Goal: Information Seeking & Learning: Learn about a topic

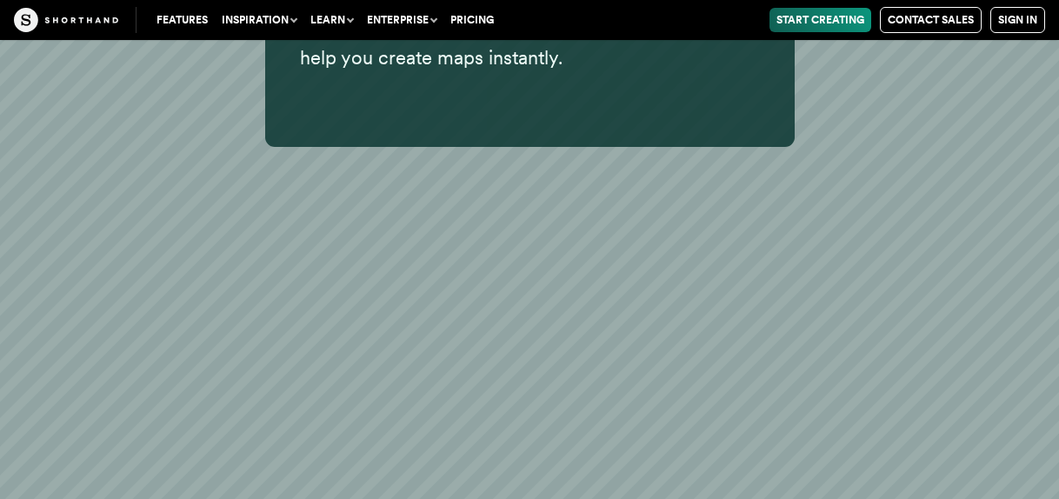
scroll to position [18899, 0]
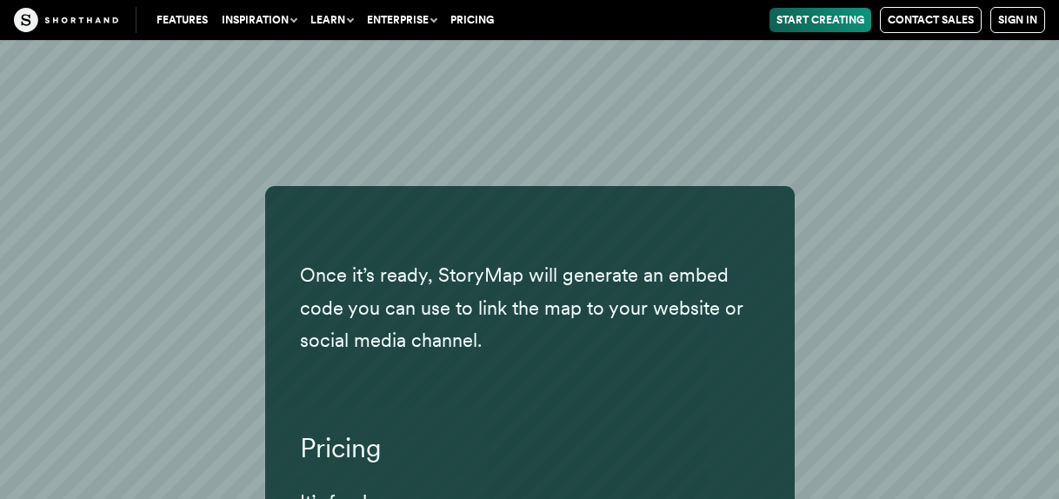
click at [466, 259] on p "Once it’s ready, StoryMap will generate an embed code you can use to link the m…" at bounding box center [530, 307] width 460 height 97
click at [269, 396] on div "Once it’s ready, StoryMap will generate an embed code you can use to link the m…" at bounding box center [529, 389] width 529 height 406
click at [305, 433] on h3 "Pricing" at bounding box center [530, 449] width 460 height 32
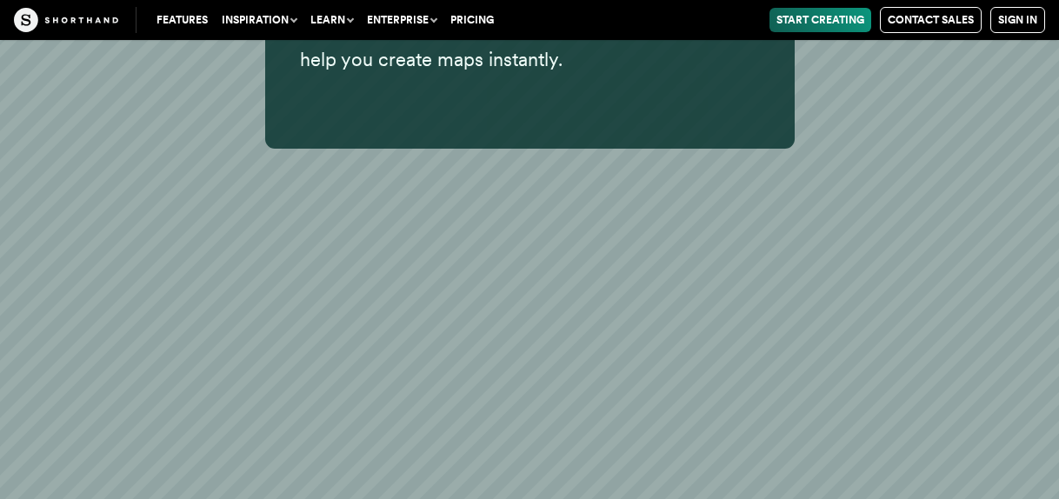
scroll to position [18175, 0]
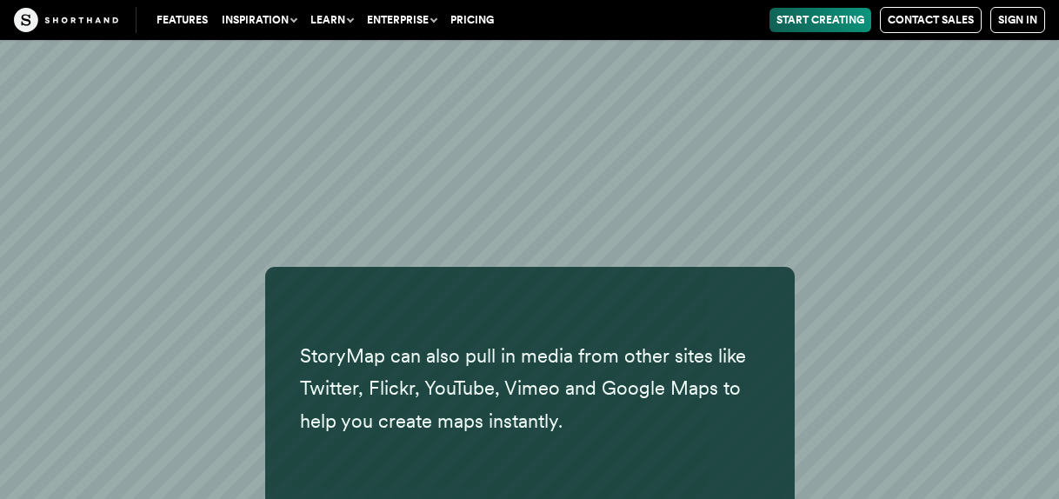
click at [195, 267] on div "StoryMap can also pull in media from other sites like Twitter, Flickr, YouTube,…" at bounding box center [529, 388] width 1059 height 243
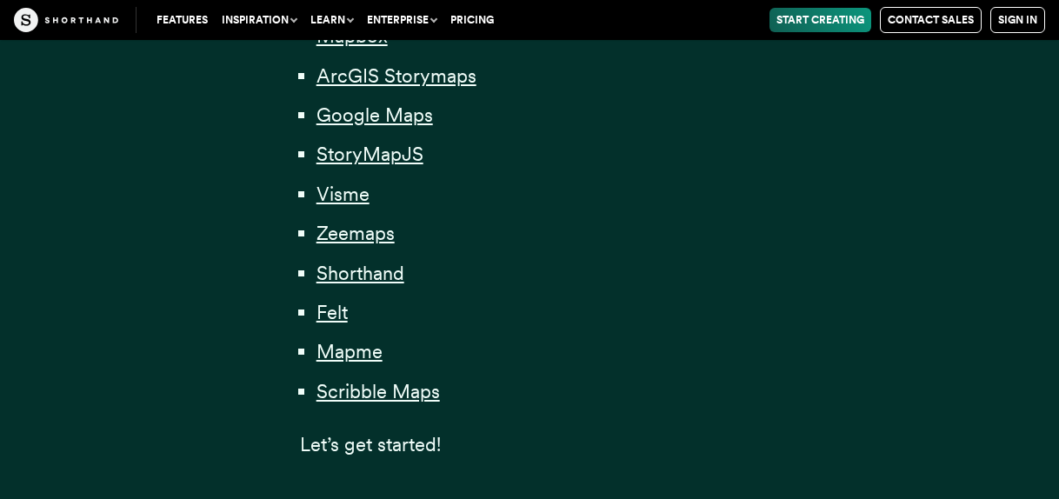
scroll to position [1356, 0]
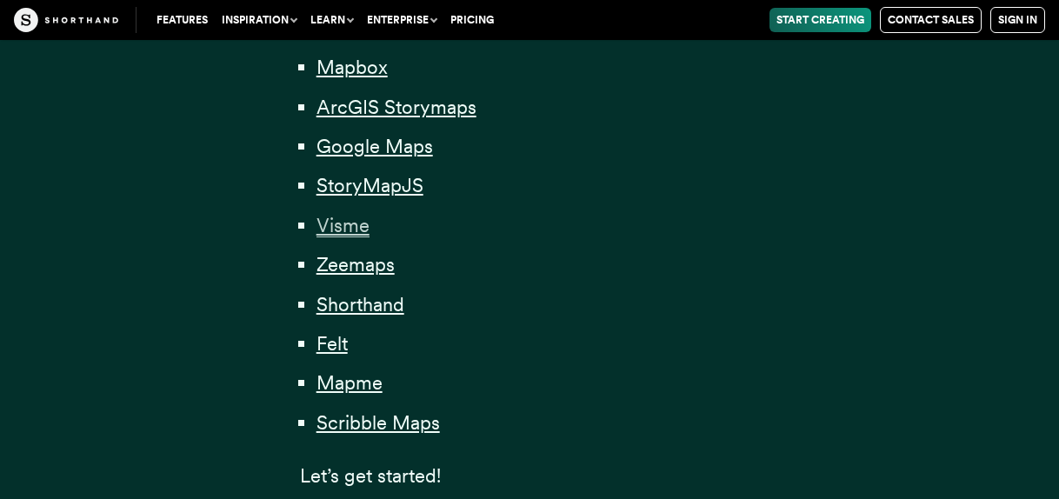
click at [361, 230] on span "Visme" at bounding box center [342, 225] width 53 height 23
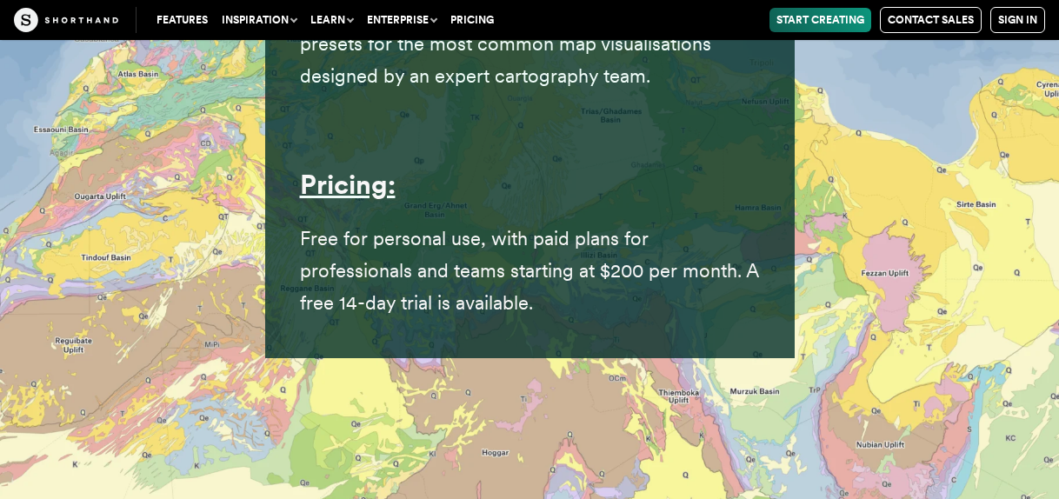
scroll to position [30272, 0]
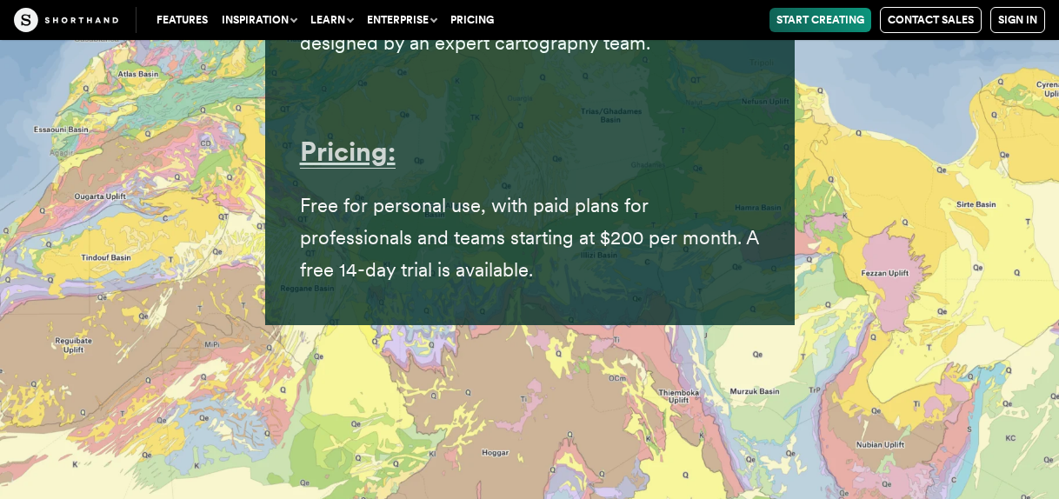
click at [363, 136] on strong "Pricing:" at bounding box center [348, 152] width 96 height 32
click at [383, 136] on strong "Pricing:" at bounding box center [348, 152] width 96 height 32
